Goal: Find contact information: Find contact information

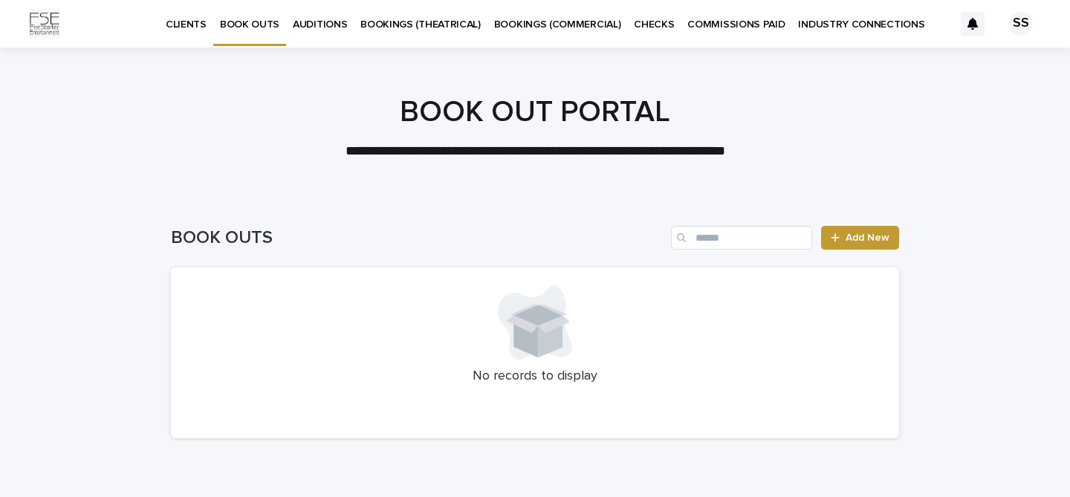
click at [186, 20] on p "CLIENTS" at bounding box center [186, 15] width 41 height 31
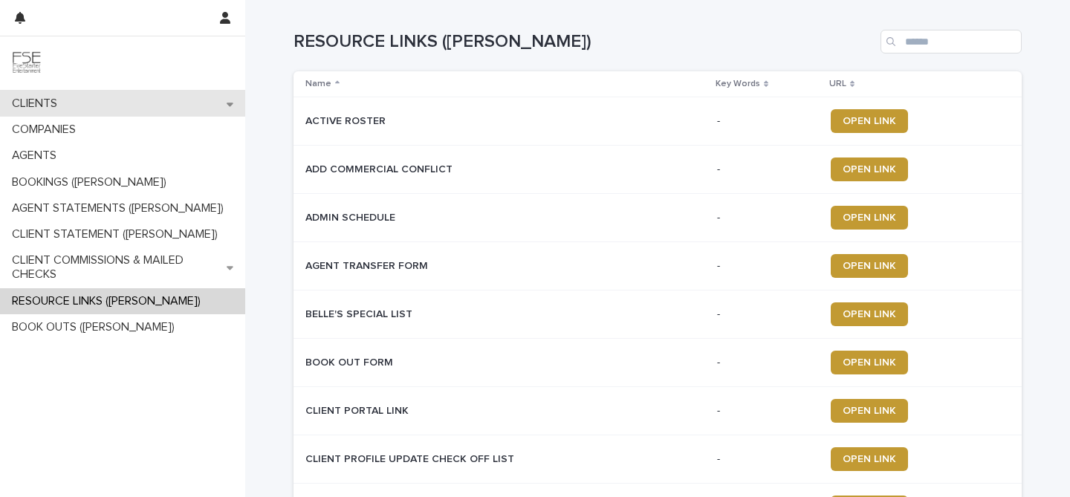
click at [50, 104] on p "CLIENTS" at bounding box center [37, 104] width 63 height 14
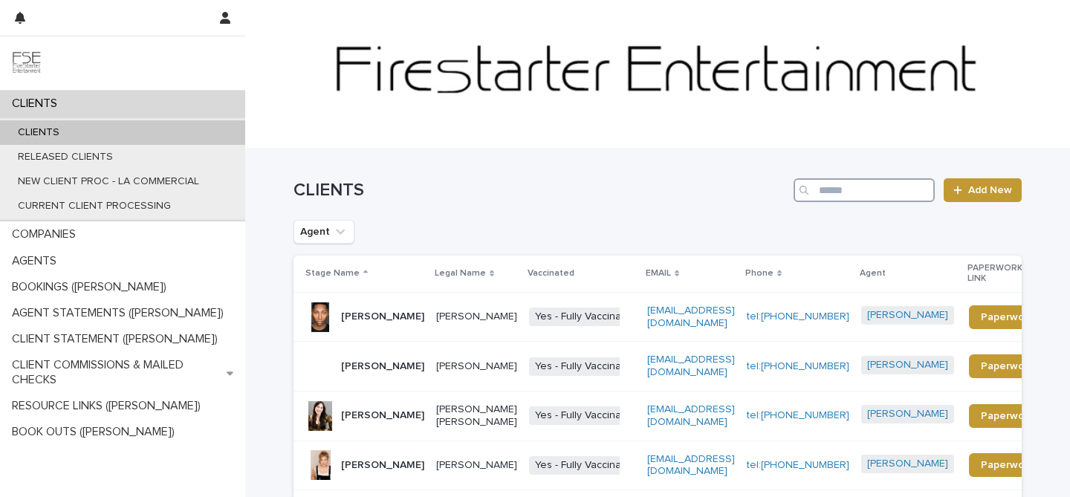
click at [859, 196] on input "Search" at bounding box center [864, 190] width 141 height 24
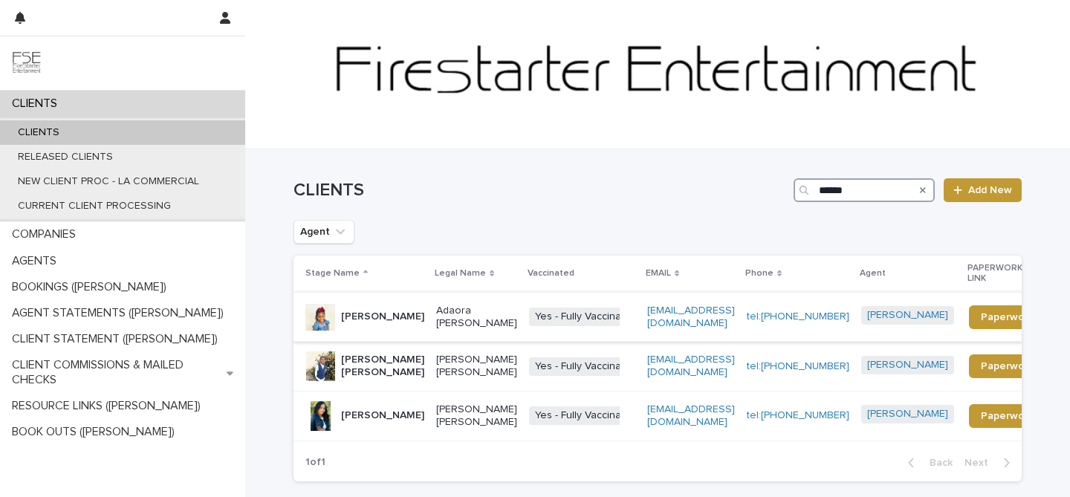
type input "******"
drag, startPoint x: 864, startPoint y: 314, endPoint x: 815, endPoint y: 315, distance: 49.1
click at [815, 315] on td "tel:(313) 319-7759" at bounding box center [798, 317] width 114 height 50
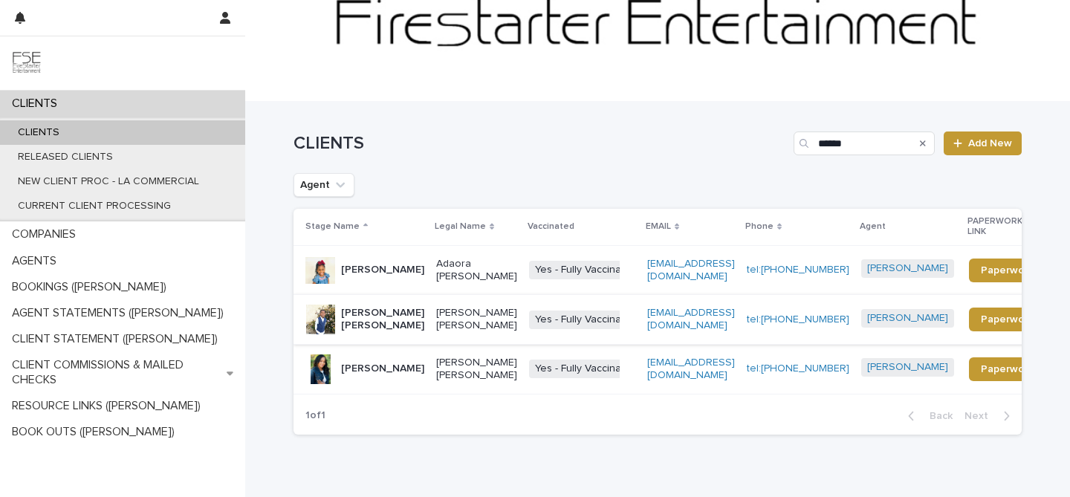
scroll to position [48, 0]
drag, startPoint x: 868, startPoint y: 369, endPoint x: 772, endPoint y: 369, distance: 95.2
click at [772, 369] on tr "Anasia Obioha Anasia Elizabeth Obioha Yes - Fully Vaccinated + 0 anasiaobioha@g…" at bounding box center [682, 368] width 776 height 50
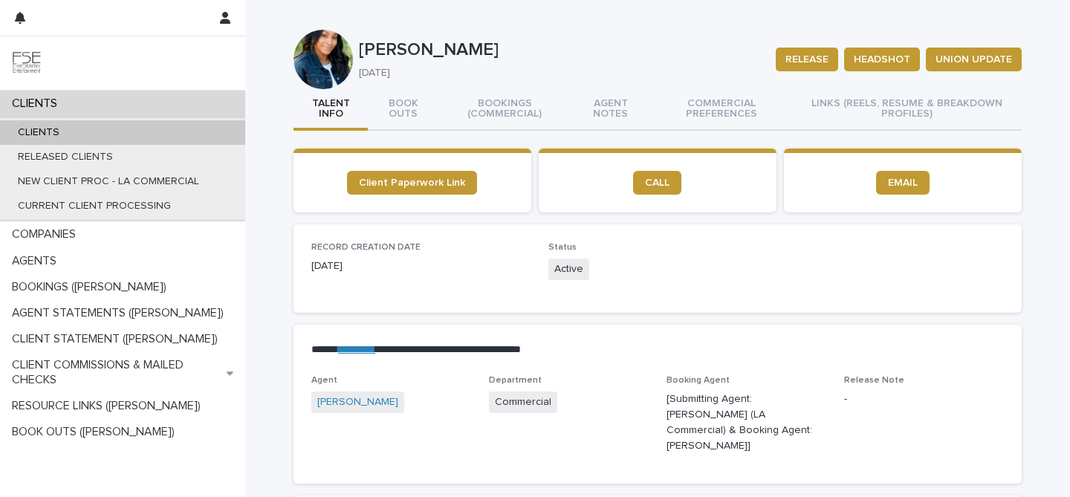
click at [992, 407] on p "-" at bounding box center [924, 400] width 160 height 16
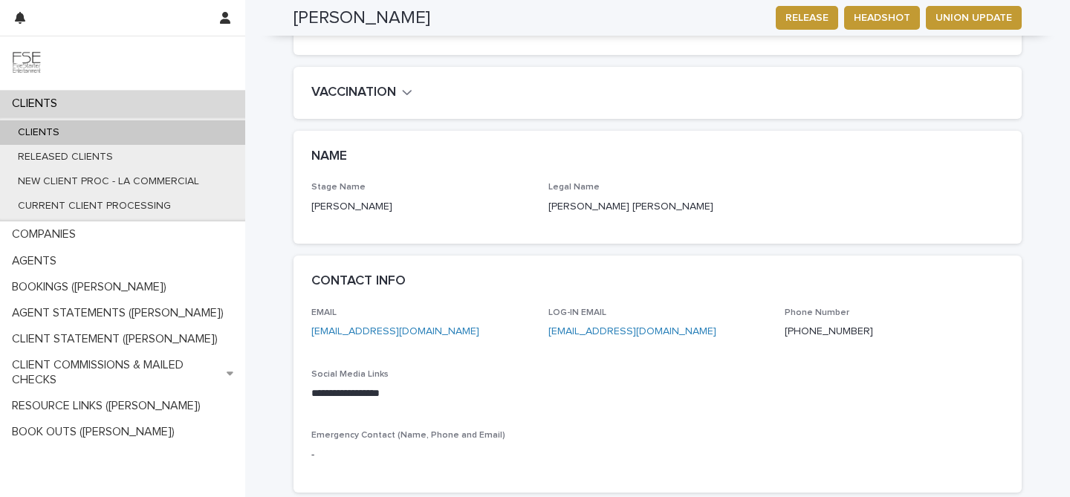
scroll to position [542, 0]
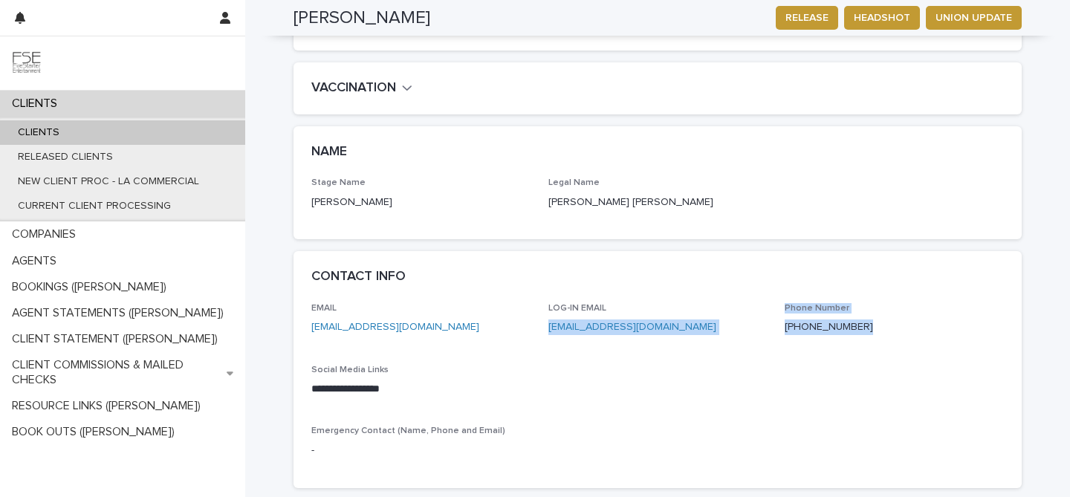
drag, startPoint x: 862, startPoint y: 307, endPoint x: 699, endPoint y: 301, distance: 163.6
click at [699, 303] on div "**********" at bounding box center [657, 386] width 693 height 167
copy div "anasiaobioha@gmail.com Phone Number (313) 319-7759"
